Goal: Task Accomplishment & Management: Complete application form

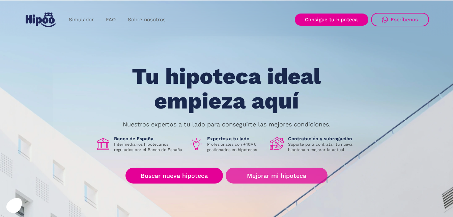
click at [280, 173] on link "Mejorar mi hipoteca" at bounding box center [277, 175] width 102 height 16
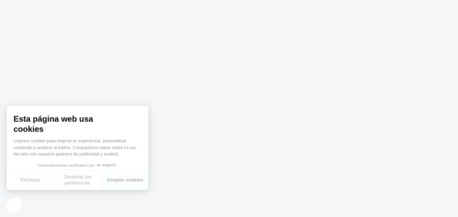
click at [25, 179] on button "Rechazar" at bounding box center [30, 180] width 47 height 20
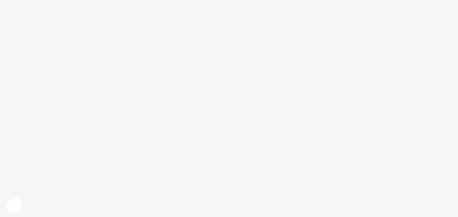
click at [349, 187] on body at bounding box center [229, 108] width 458 height 217
